Goal: Information Seeking & Learning: Learn about a topic

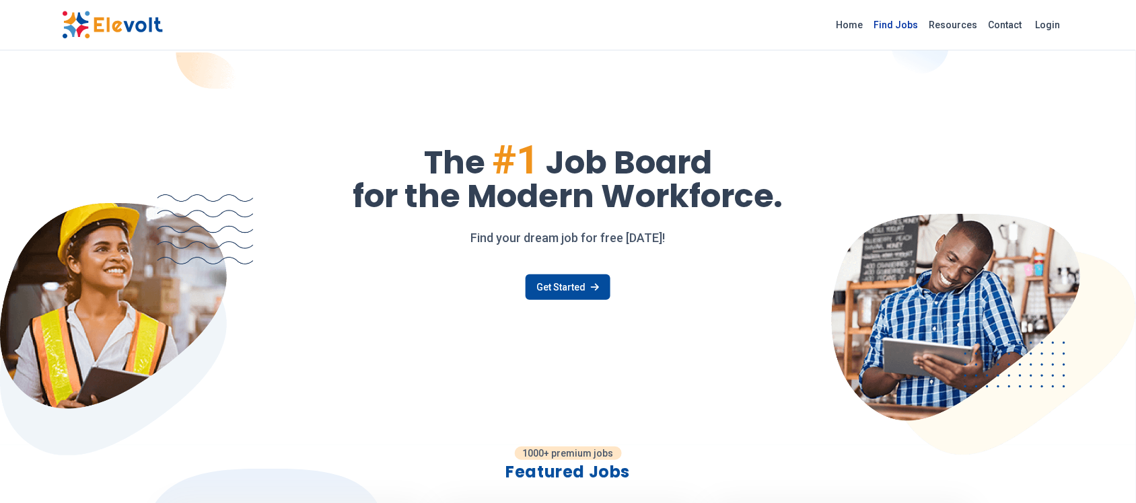
click at [913, 22] on link "Find Jobs" at bounding box center [896, 25] width 55 height 22
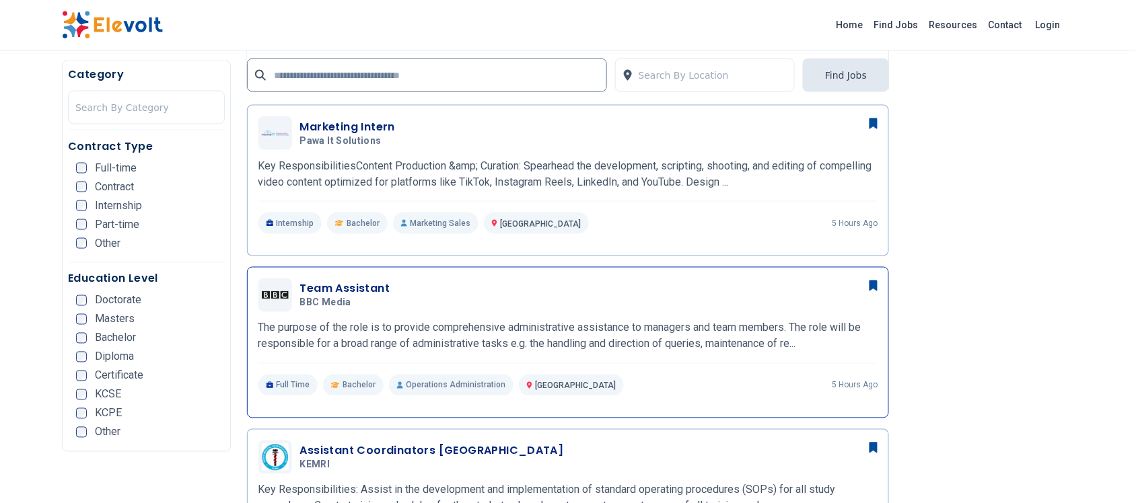
scroll to position [589, 0]
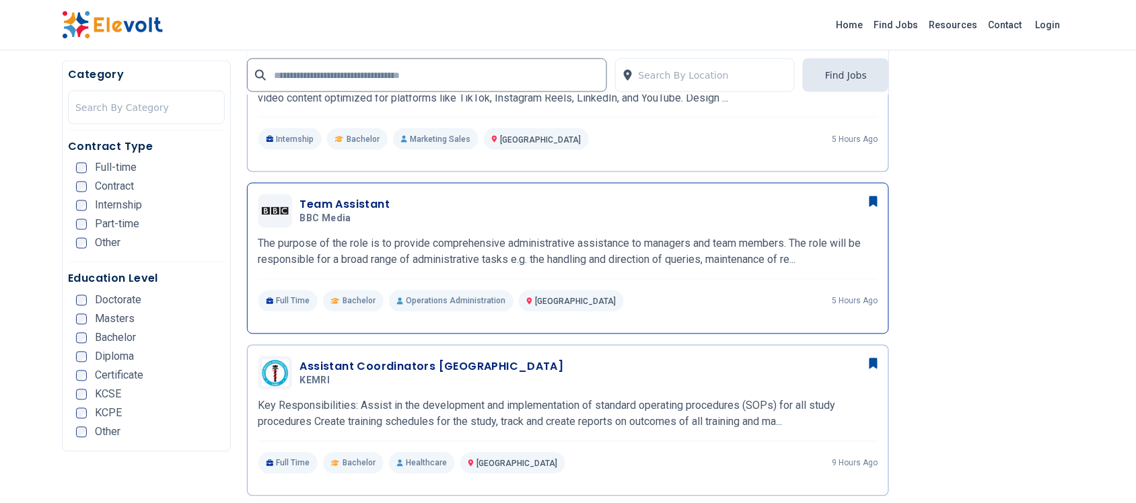
click at [342, 207] on h3 "Team Assistant" at bounding box center [345, 205] width 90 height 16
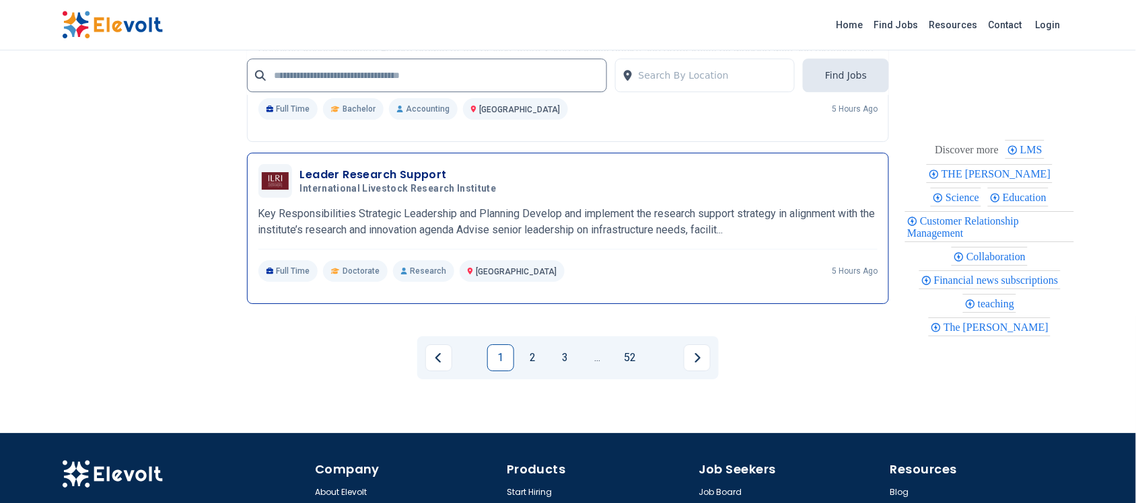
scroll to position [2860, 0]
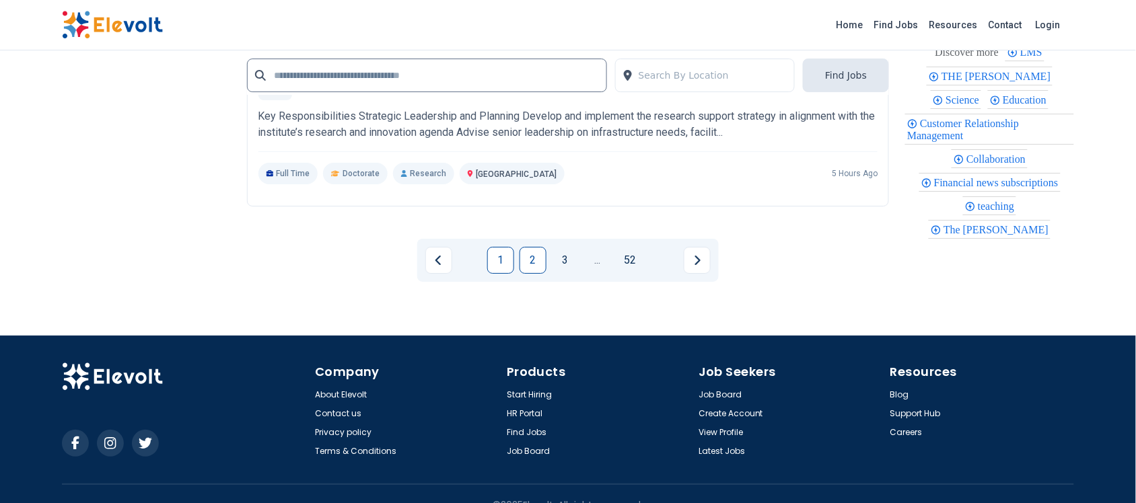
click at [536, 260] on link "2" at bounding box center [533, 260] width 27 height 27
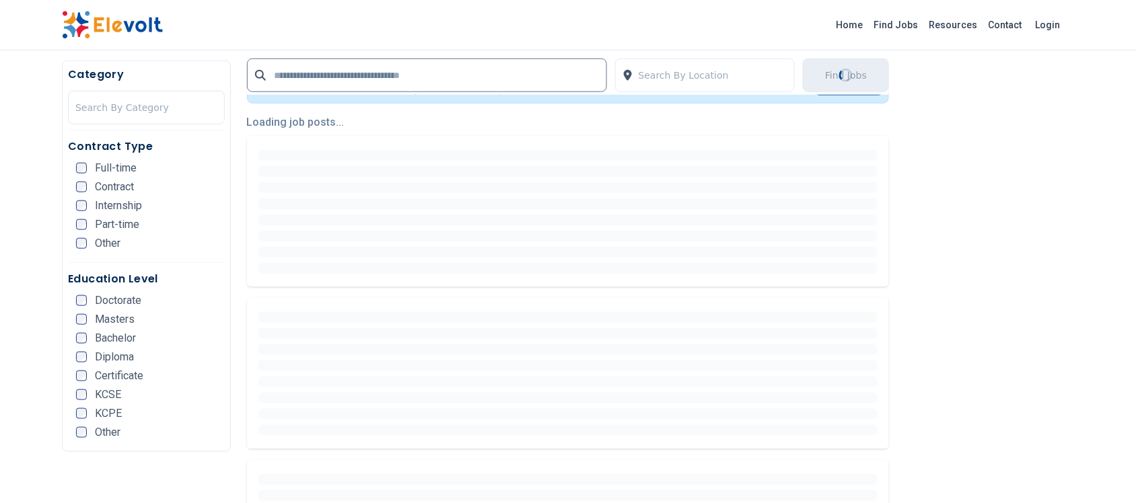
scroll to position [0, 0]
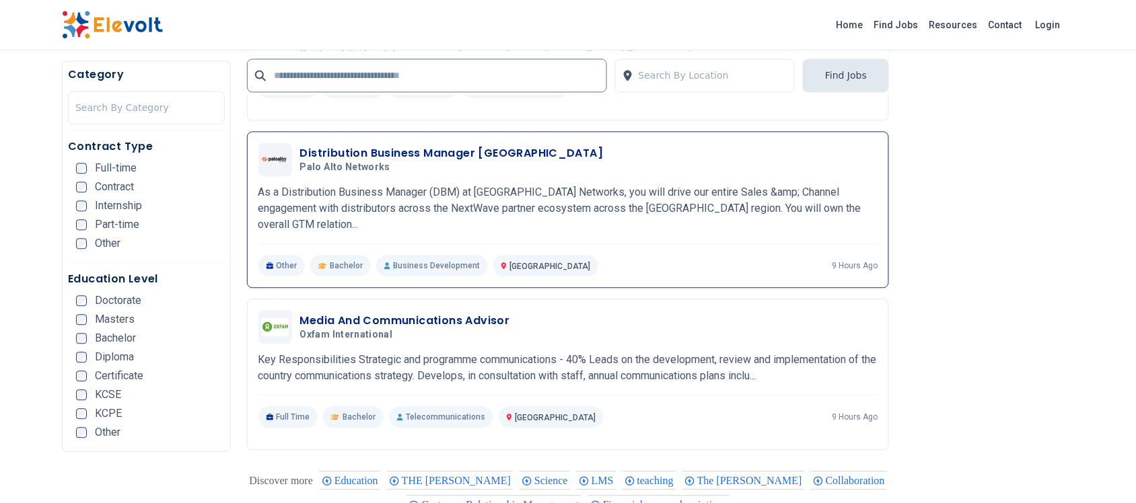
scroll to position [841, 0]
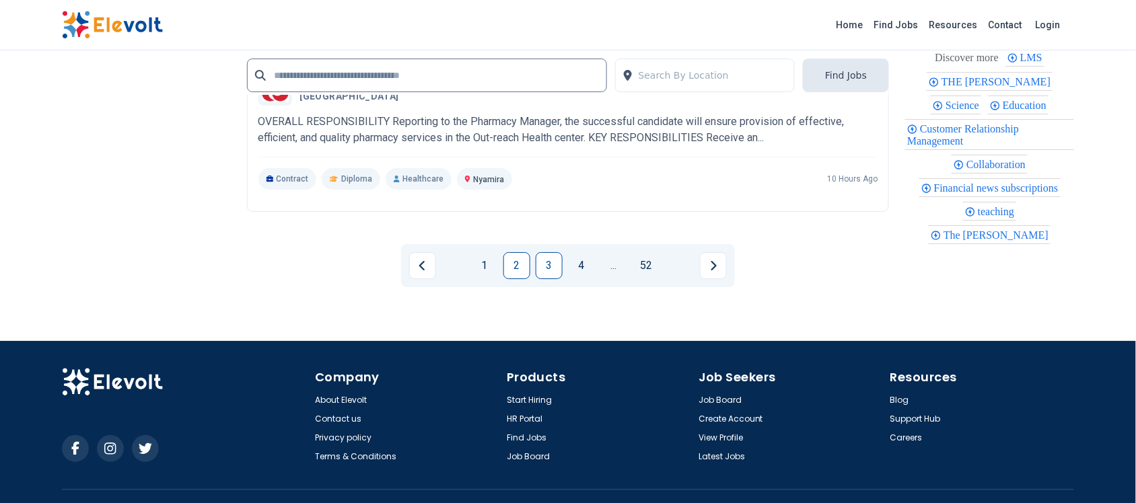
click at [551, 260] on link "3" at bounding box center [549, 265] width 27 height 27
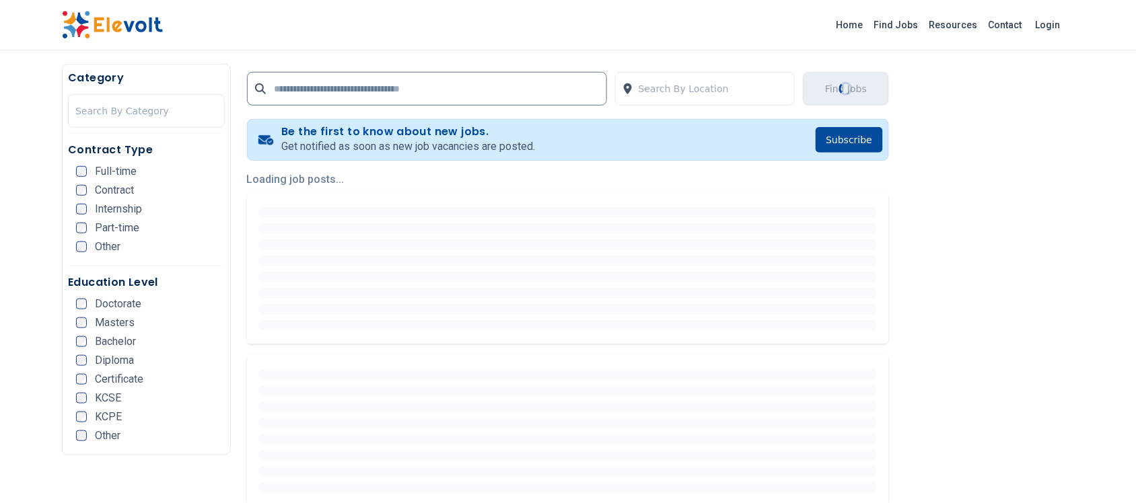
scroll to position [0, 0]
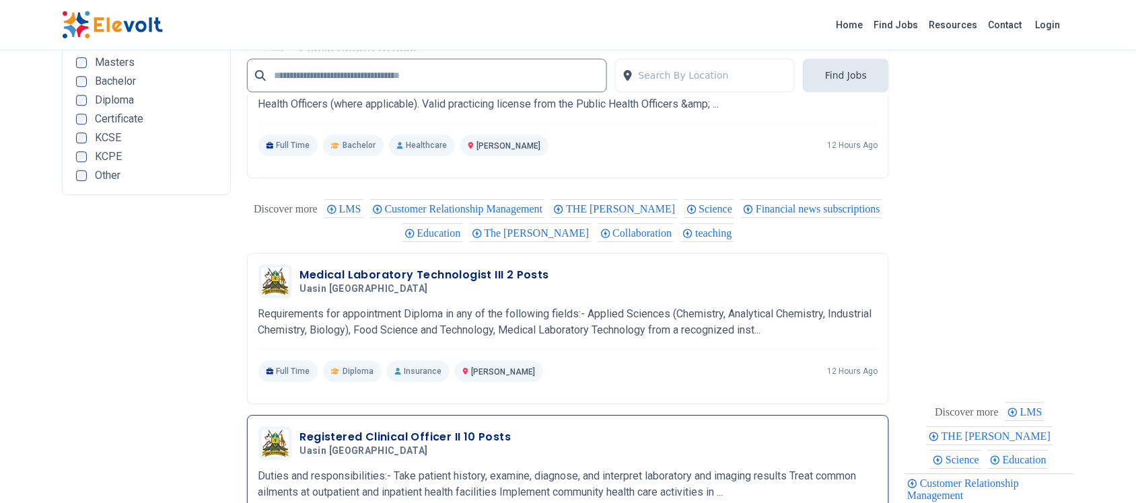
scroll to position [2776, 0]
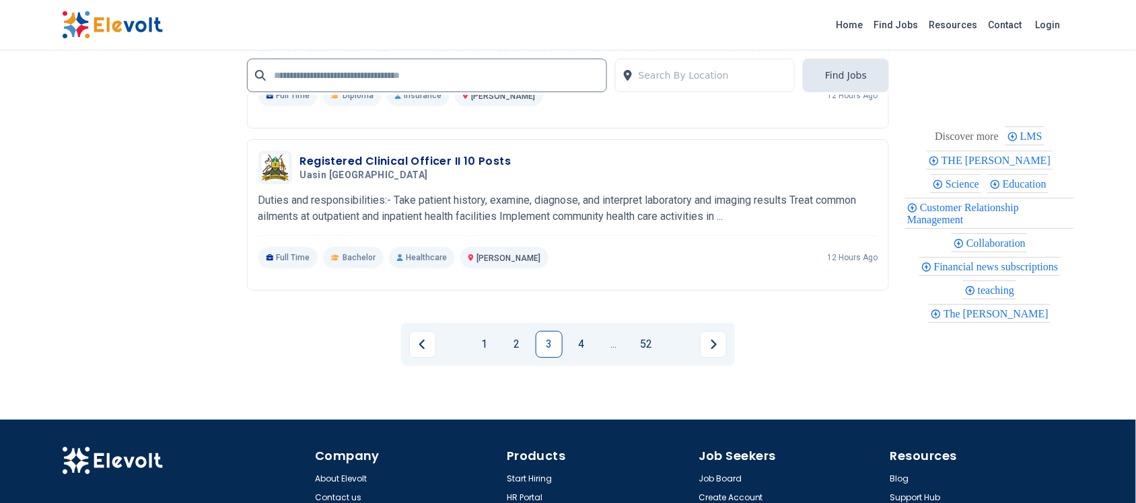
drag, startPoint x: 587, startPoint y: 337, endPoint x: 586, endPoint y: 330, distance: 6.9
click at [589, 337] on link "4" at bounding box center [581, 344] width 27 height 27
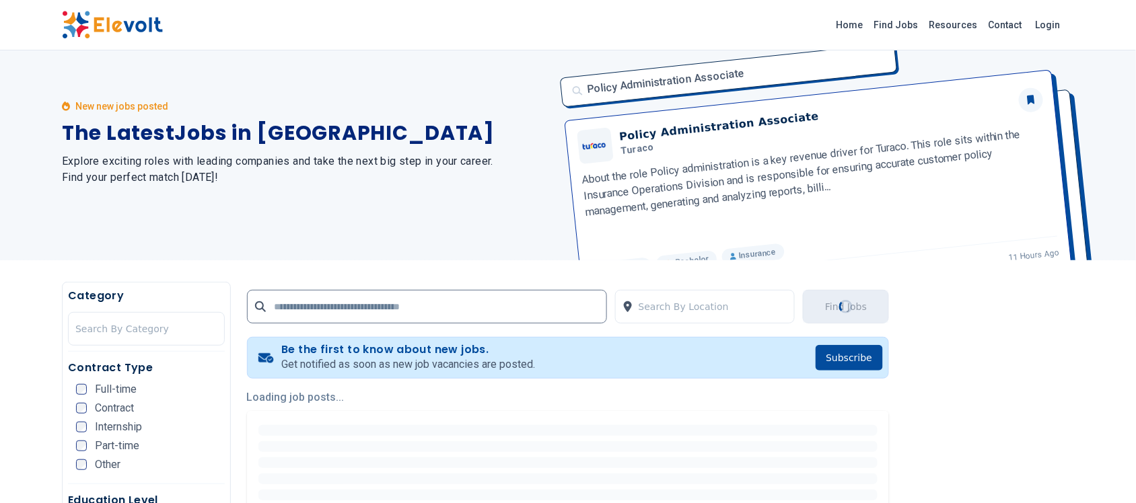
scroll to position [0, 0]
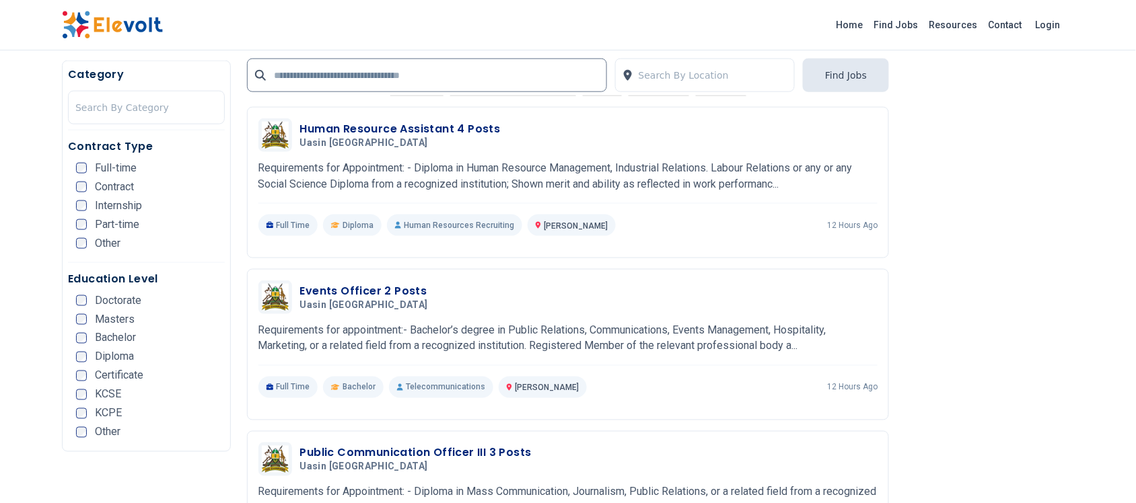
scroll to position [1935, 0]
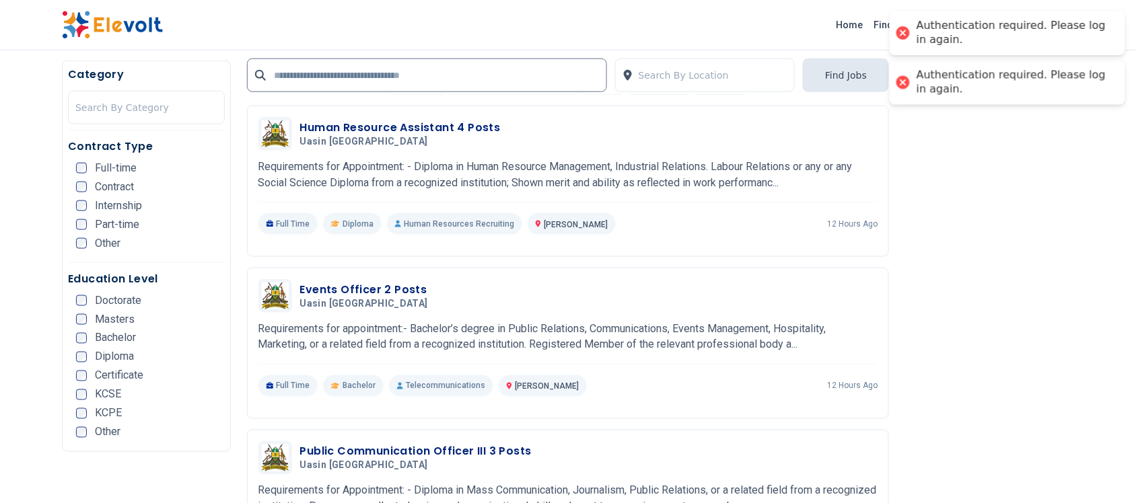
click at [903, 85] on div at bounding box center [903, 82] width 19 height 19
click at [901, 28] on div at bounding box center [903, 33] width 19 height 19
click at [812, 38] on div "Home Find Jobs Resources Contact Login" at bounding box center [568, 25] width 1034 height 28
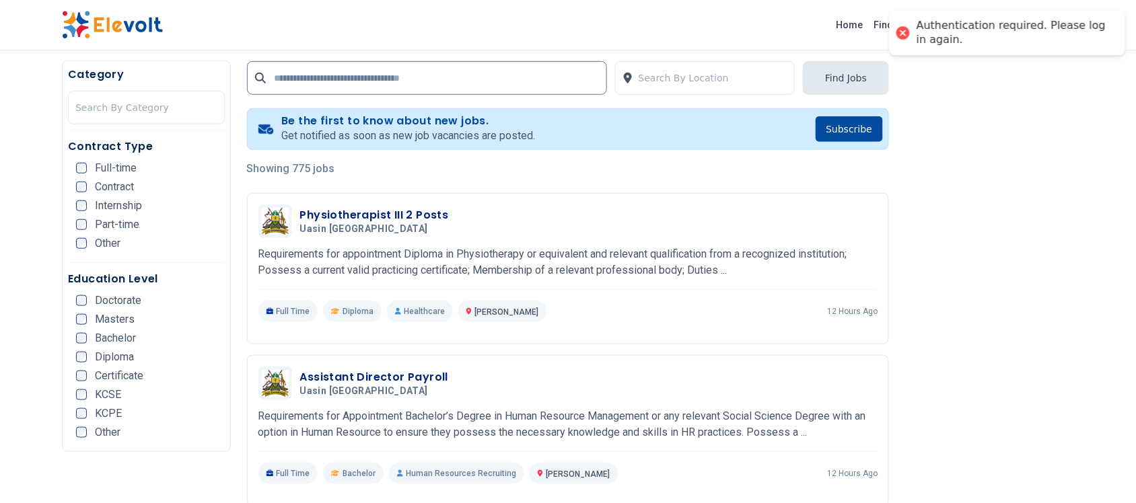
scroll to position [252, 0]
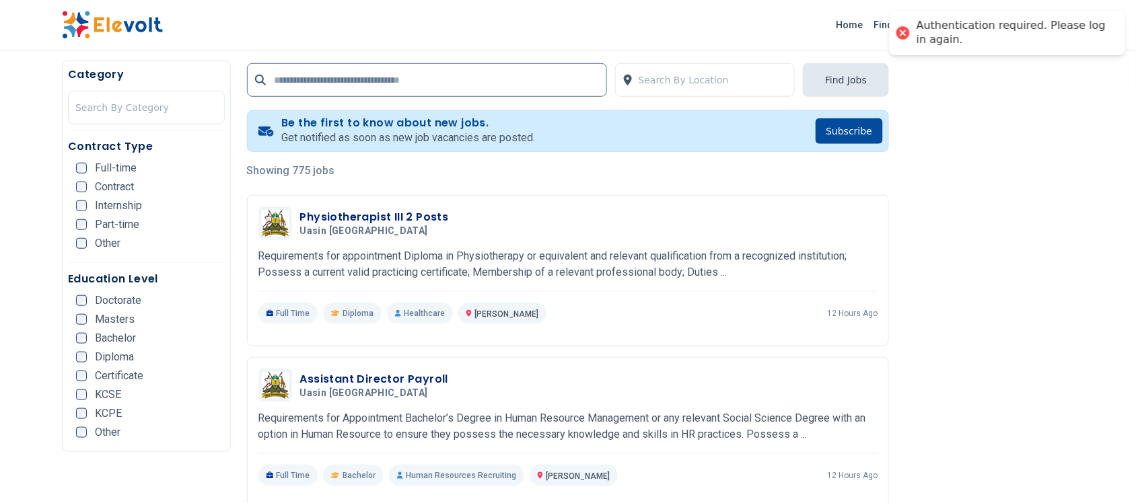
click at [906, 34] on div at bounding box center [903, 33] width 19 height 19
click at [905, 29] on div at bounding box center [903, 33] width 19 height 19
click at [1048, 22] on link "Login" at bounding box center [1048, 24] width 41 height 27
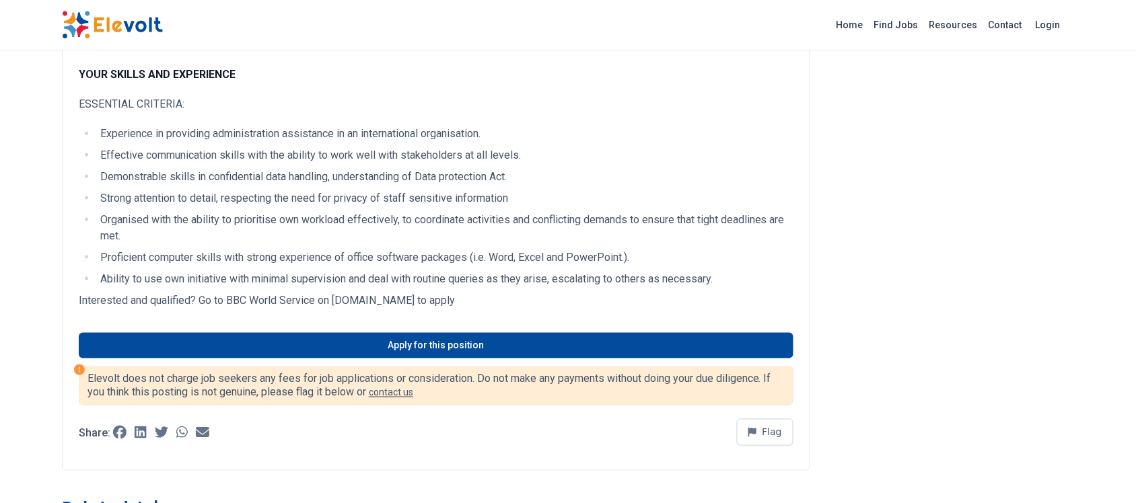
scroll to position [421, 0]
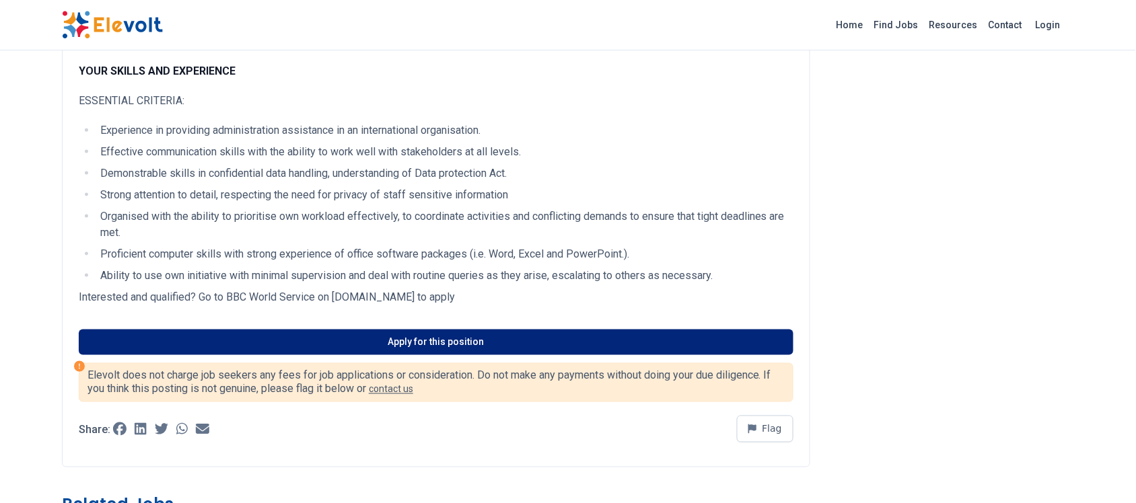
click at [439, 347] on link "Apply for this position" at bounding box center [436, 343] width 715 height 26
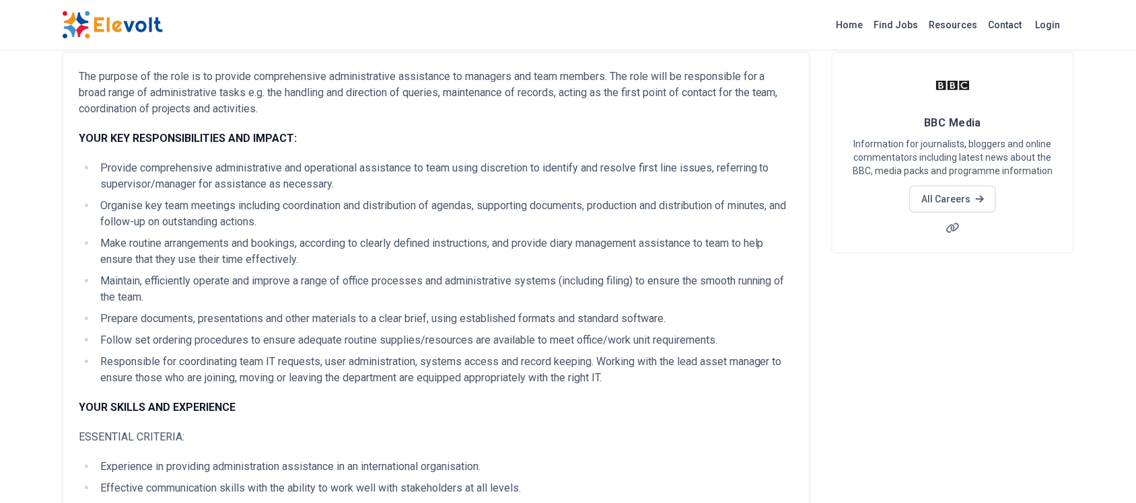
scroll to position [0, 0]
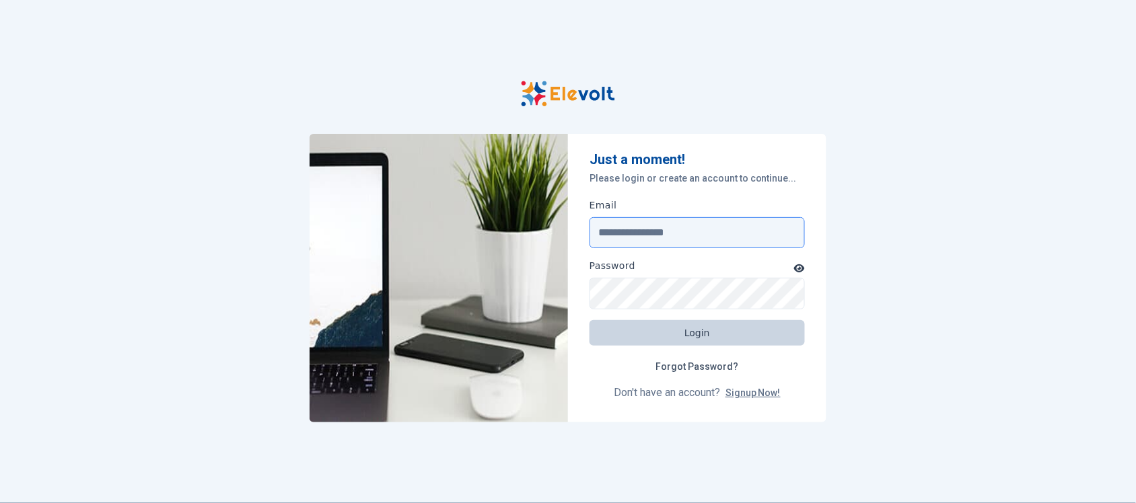
type input "**********"
click at [721, 332] on button "Login" at bounding box center [697, 333] width 215 height 26
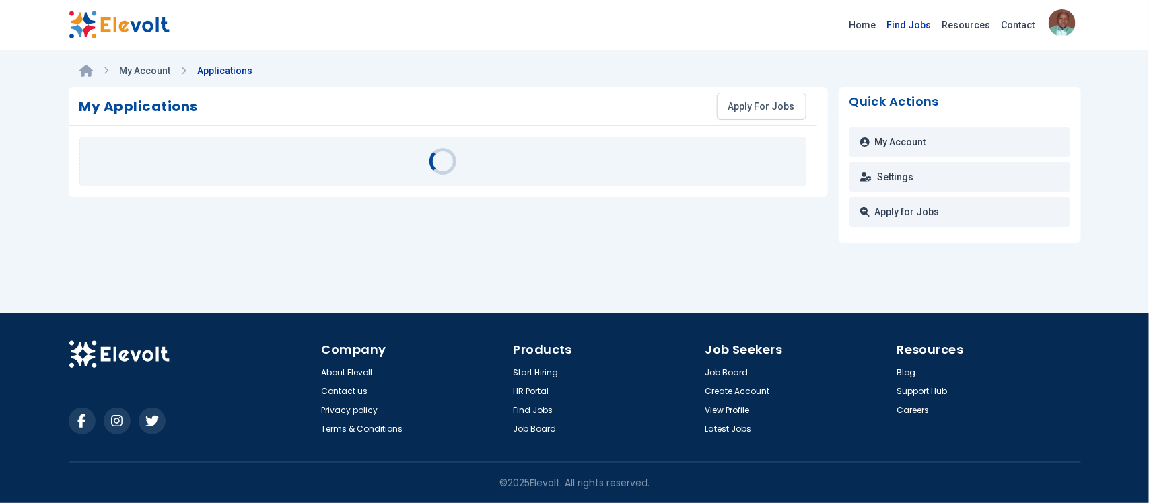
click at [905, 24] on link "Find Jobs" at bounding box center [909, 25] width 55 height 22
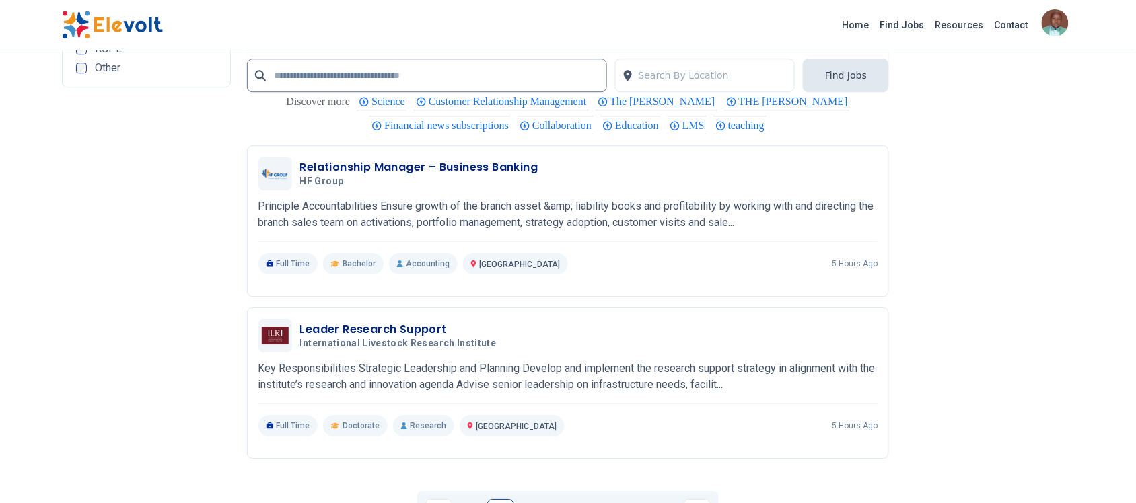
scroll to position [2860, 0]
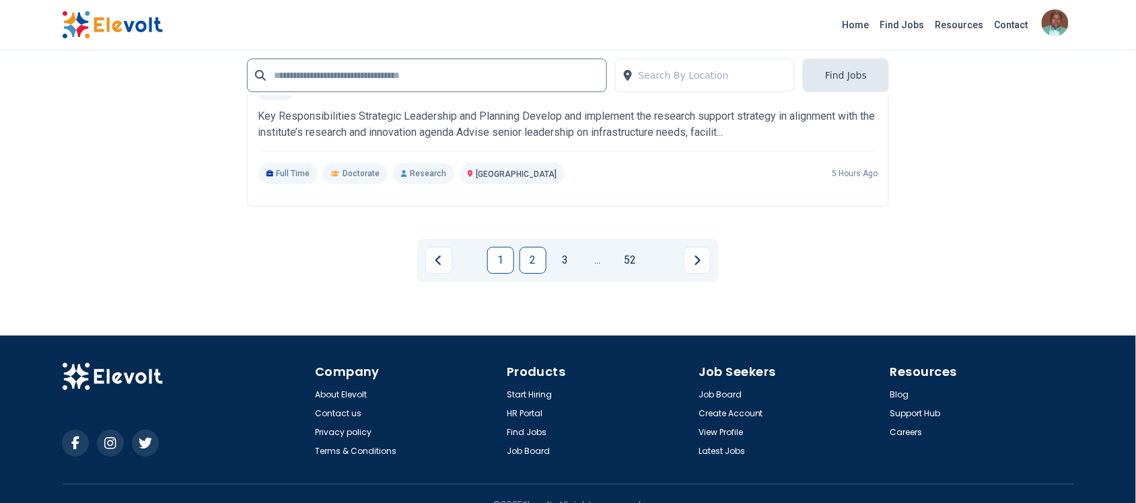
click at [525, 259] on link "2" at bounding box center [533, 260] width 27 height 27
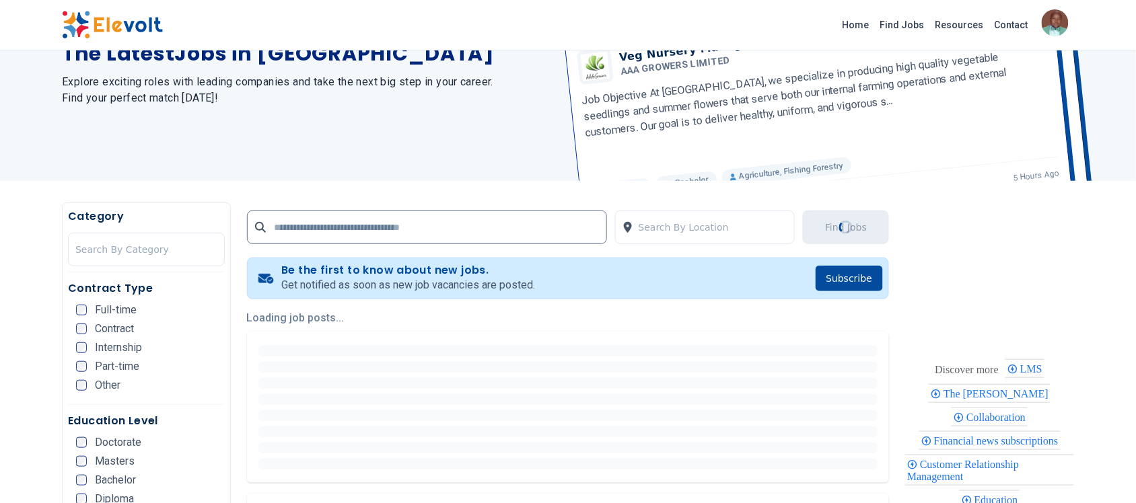
scroll to position [0, 0]
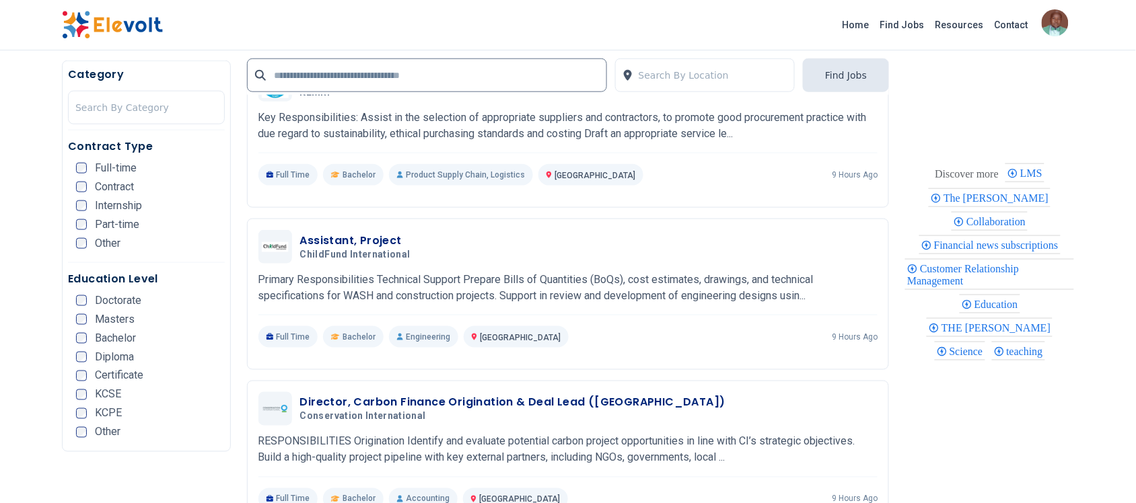
scroll to position [421, 0]
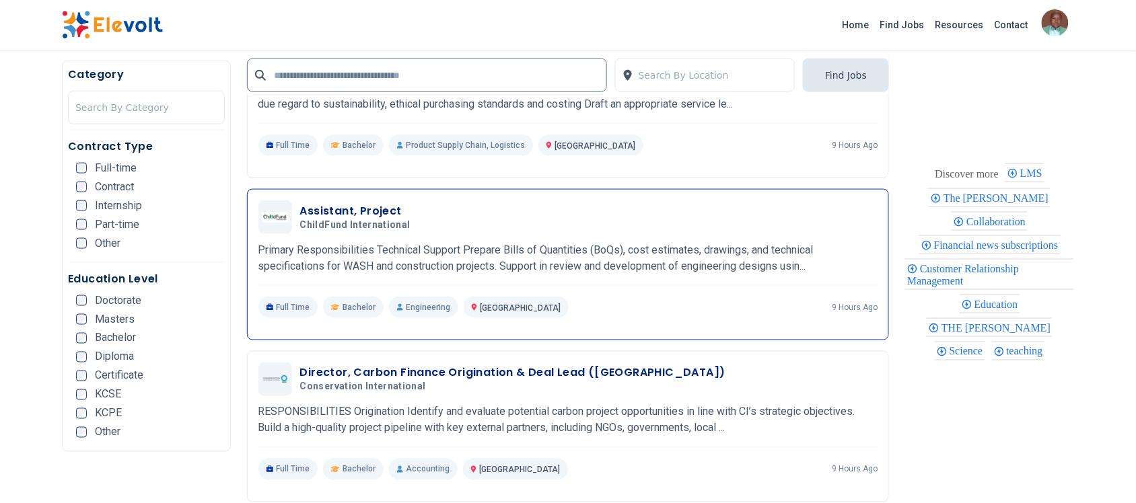
click at [348, 207] on h3 "Assistant, Project" at bounding box center [358, 211] width 116 height 16
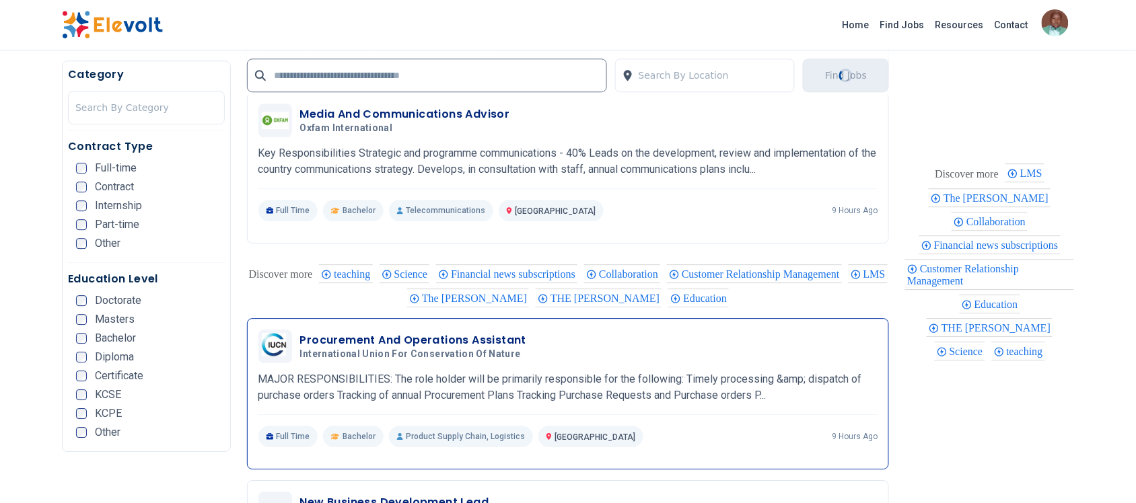
scroll to position [1094, 0]
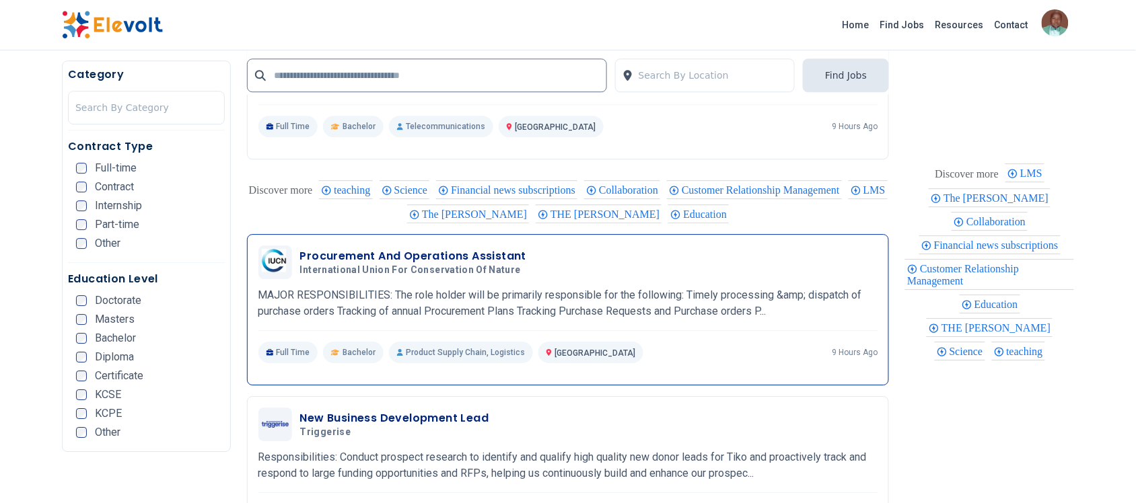
click at [394, 254] on h3 "Procurement And Operations Assistant" at bounding box center [413, 256] width 226 height 16
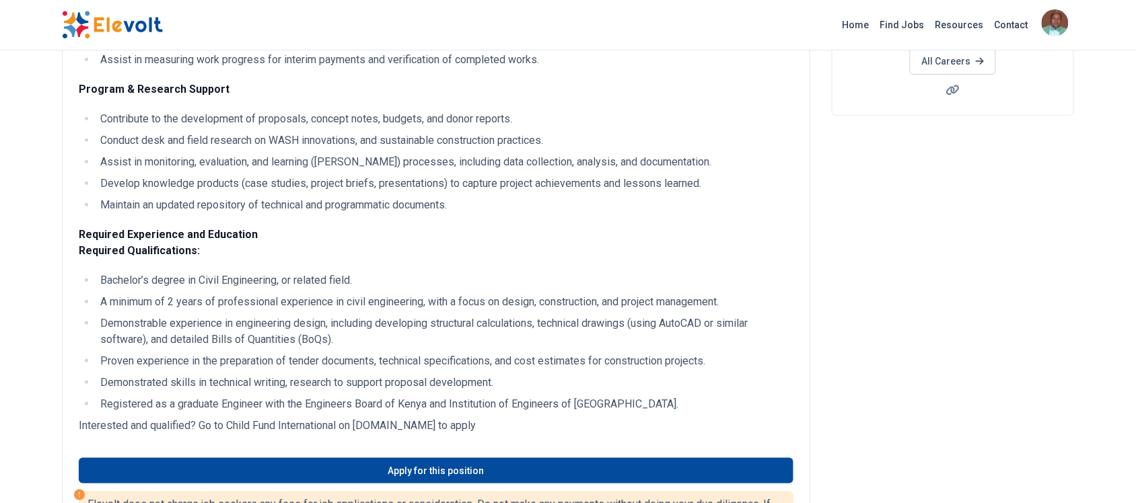
scroll to position [421, 0]
